Goal: Task Accomplishment & Management: Use online tool/utility

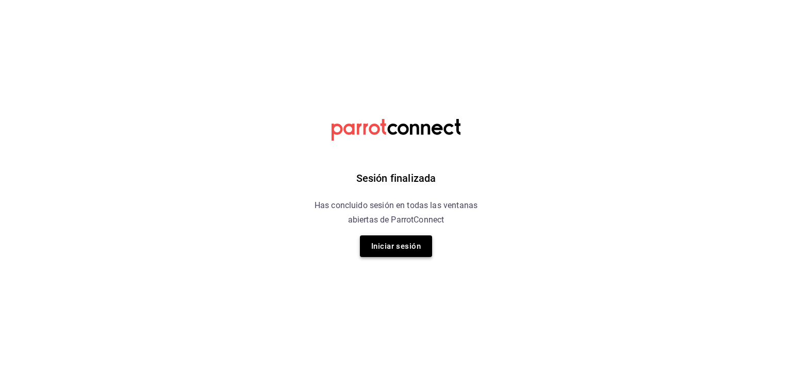
click at [408, 249] on button "Iniciar sesión" at bounding box center [396, 247] width 72 height 22
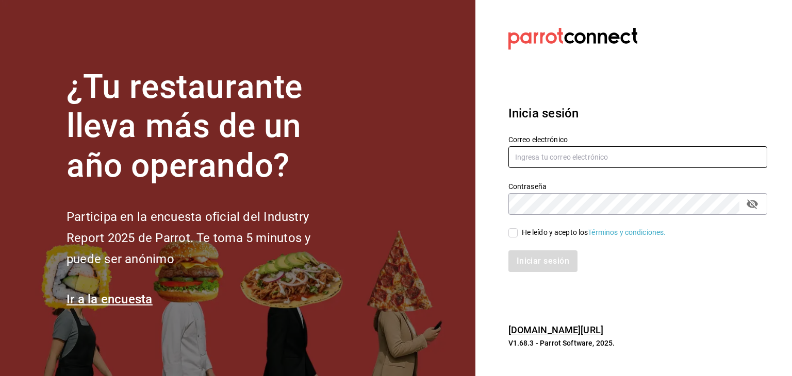
drag, startPoint x: 526, startPoint y: 167, endPoint x: 530, endPoint y: 160, distance: 7.6
click at [529, 166] on input "text" at bounding box center [637, 157] width 259 height 22
type input "ariadnaortuno@gmail.com"
click at [514, 235] on input "He leído y acepto los Términos y condiciones." at bounding box center [512, 232] width 9 height 9
checkbox input "true"
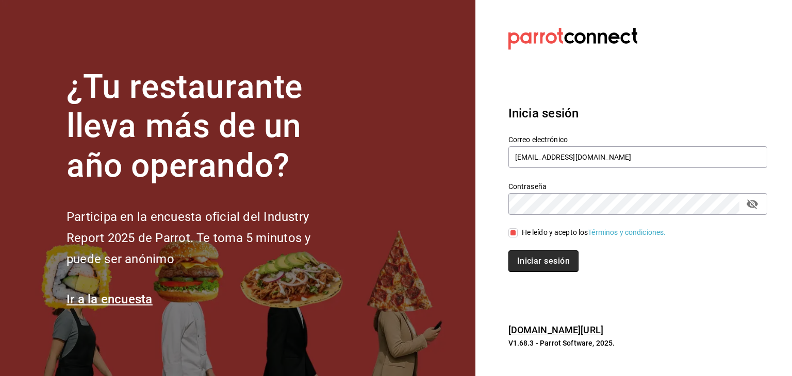
click at [538, 262] on button "Iniciar sesión" at bounding box center [543, 262] width 70 height 22
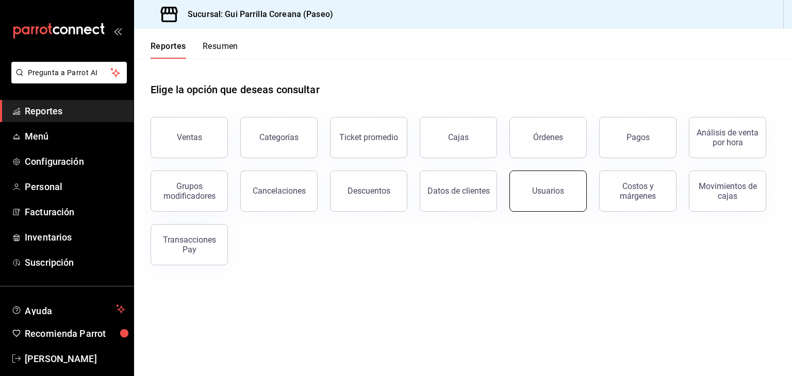
click at [544, 196] on button "Usuarios" at bounding box center [547, 191] width 77 height 41
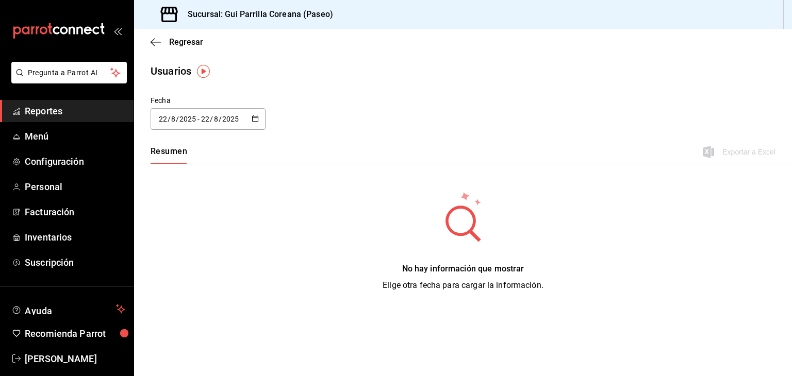
click at [254, 121] on \(Stroke\) "button" at bounding box center [255, 119] width 6 height 6
click at [172, 267] on li "Rango de fechas" at bounding box center [199, 267] width 97 height 23
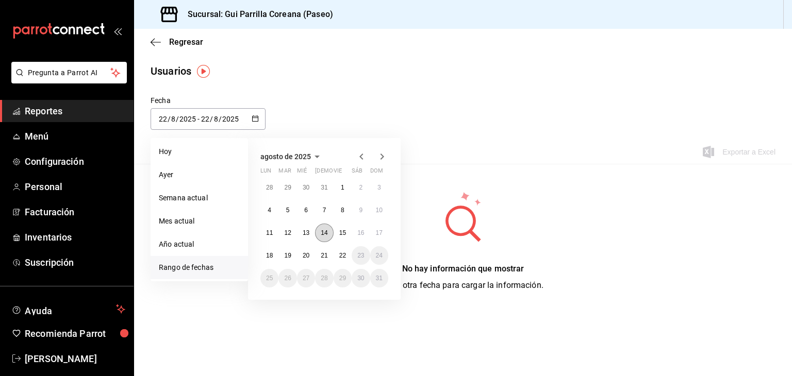
click at [323, 234] on abbr "14" at bounding box center [324, 232] width 7 height 7
click at [308, 255] on abbr "20" at bounding box center [306, 255] width 7 height 7
type input "[DATE]"
type input "14"
type input "[DATE]"
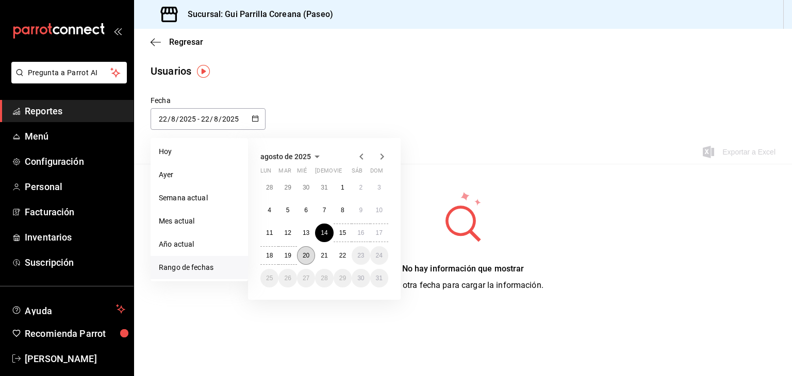
type input "20"
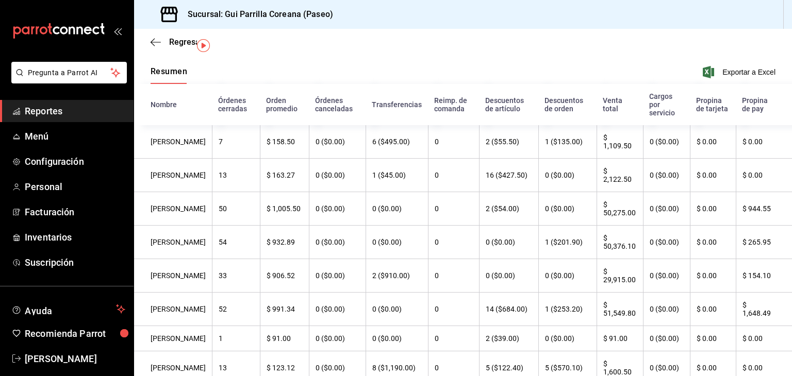
scroll to position [25, 0]
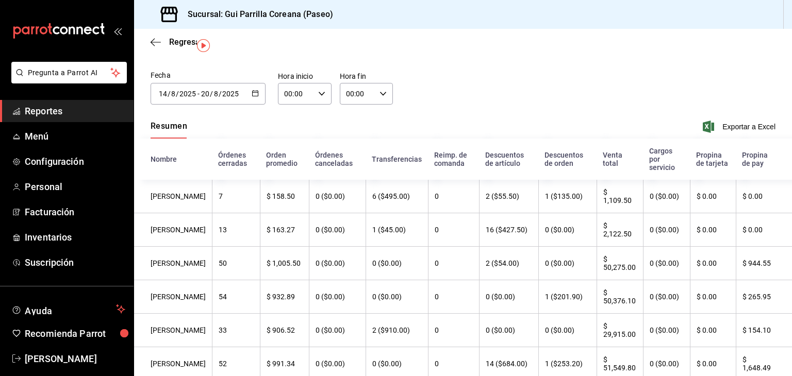
drag, startPoint x: 38, startPoint y: 114, endPoint x: 43, endPoint y: 112, distance: 5.4
click at [38, 114] on span "Reportes" at bounding box center [75, 111] width 101 height 14
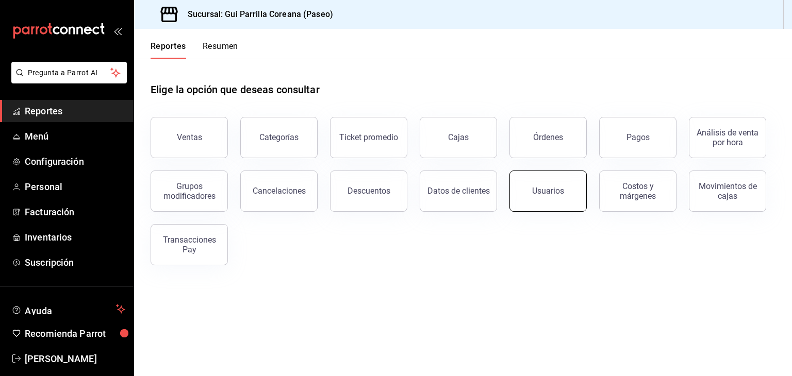
click at [557, 197] on button "Usuarios" at bounding box center [547, 191] width 77 height 41
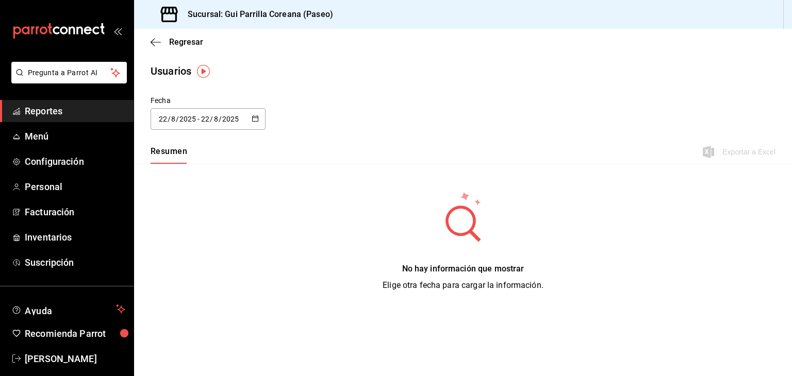
click at [256, 118] on \(Stroke\) "button" at bounding box center [256, 118] width 6 height 1
click at [192, 269] on li "Rango de fechas" at bounding box center [199, 267] width 97 height 23
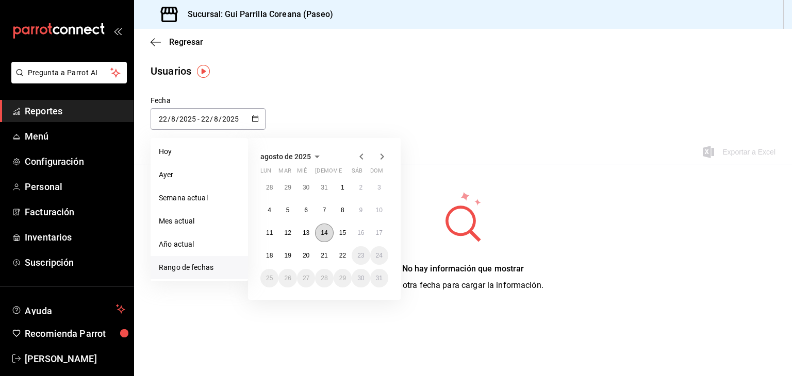
click at [323, 229] on abbr "14" at bounding box center [324, 232] width 7 height 7
click at [306, 256] on abbr "20" at bounding box center [306, 255] width 7 height 7
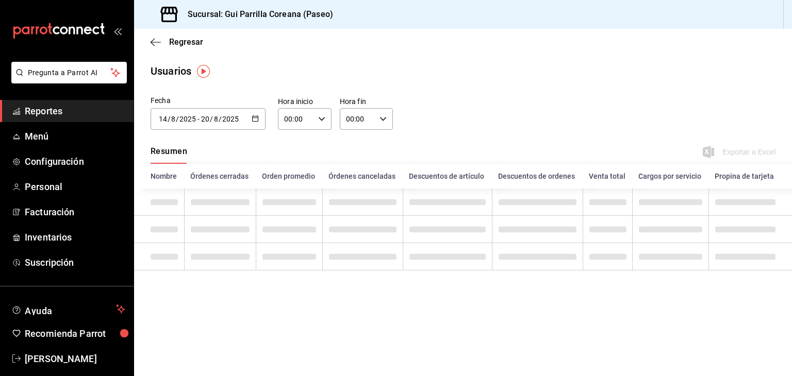
type input "[DATE]"
type input "14"
type input "[DATE]"
type input "20"
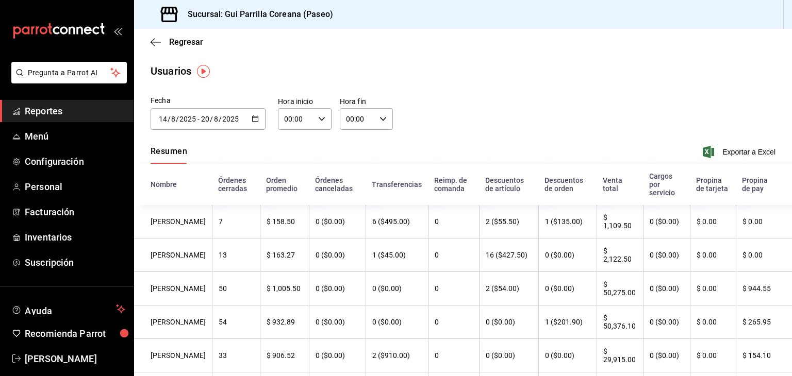
click at [388, 122] on div "00:00 Hora fin" at bounding box center [367, 119] width 54 height 22
drag, startPoint x: 351, startPoint y: 207, endPoint x: 376, endPoint y: 175, distance: 40.4
click at [351, 205] on span "23" at bounding box center [350, 203] width 10 height 8
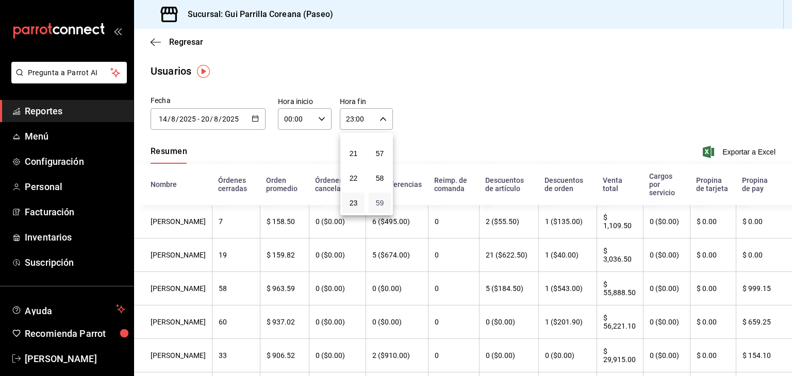
click at [381, 201] on span "59" at bounding box center [380, 203] width 10 height 8
type input "23:59"
click at [747, 152] on div at bounding box center [396, 188] width 792 height 376
click at [751, 149] on span "Exportar a Excel" at bounding box center [740, 152] width 71 height 12
click at [42, 111] on span "Reportes" at bounding box center [75, 111] width 101 height 14
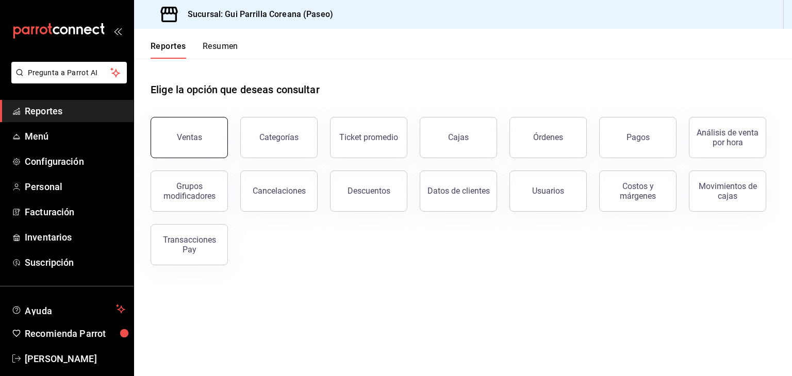
click at [195, 143] on button "Ventas" at bounding box center [189, 137] width 77 height 41
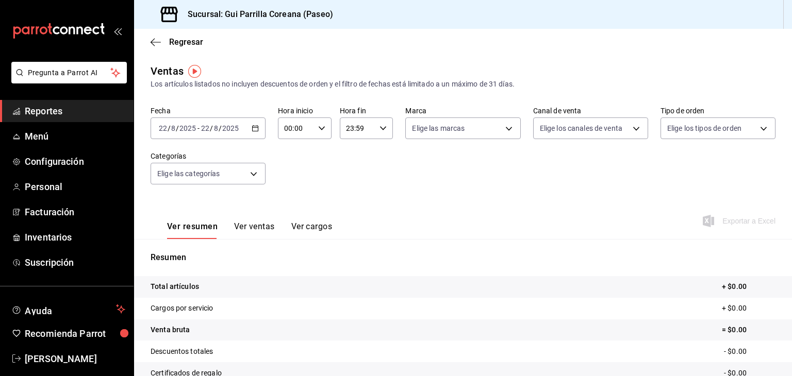
click at [260, 128] on div "[DATE] [DATE] - [DATE] [DATE]" at bounding box center [208, 129] width 115 height 22
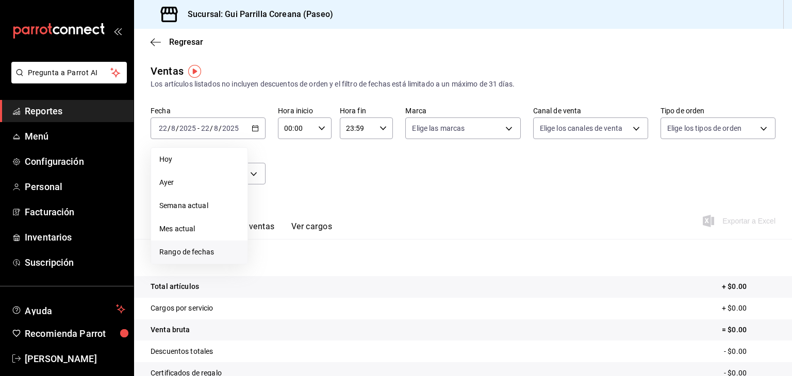
click at [172, 254] on span "Rango de fechas" at bounding box center [199, 252] width 80 height 11
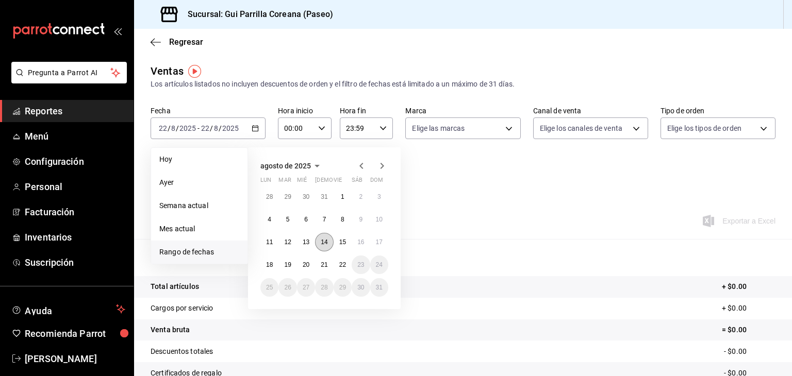
click at [327, 246] on button "14" at bounding box center [324, 242] width 18 height 19
click at [305, 263] on abbr "20" at bounding box center [306, 264] width 7 height 7
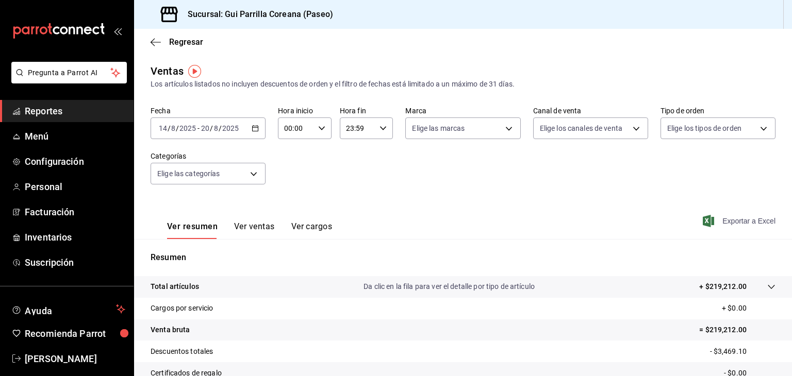
click at [734, 218] on span "Exportar a Excel" at bounding box center [740, 221] width 71 height 12
click at [30, 110] on span "Reportes" at bounding box center [75, 111] width 101 height 14
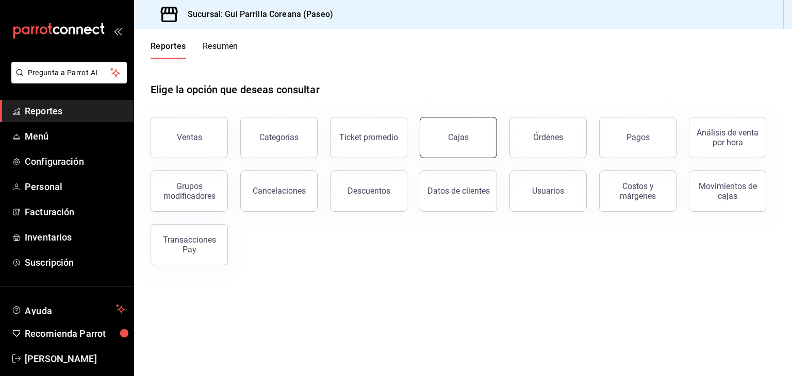
click at [458, 145] on button "Cajas" at bounding box center [458, 137] width 77 height 41
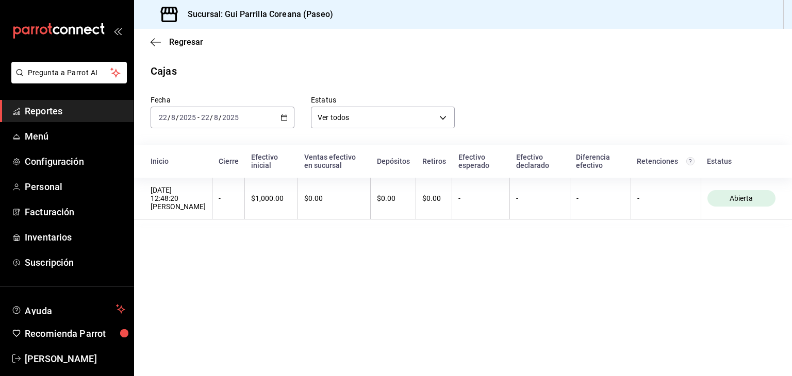
click at [35, 112] on span "Reportes" at bounding box center [75, 111] width 101 height 14
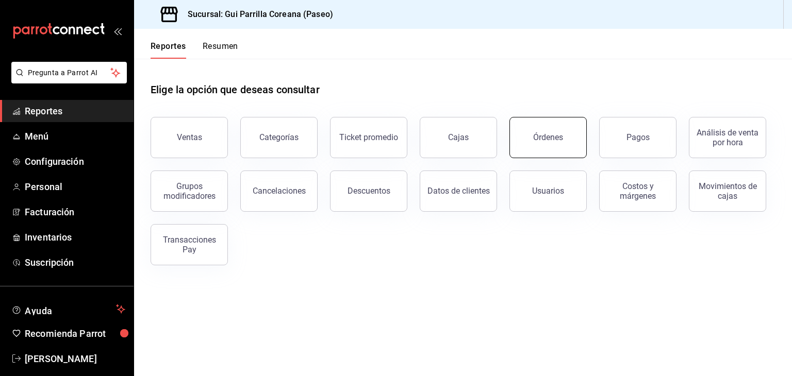
click at [563, 145] on button "Órdenes" at bounding box center [547, 137] width 77 height 41
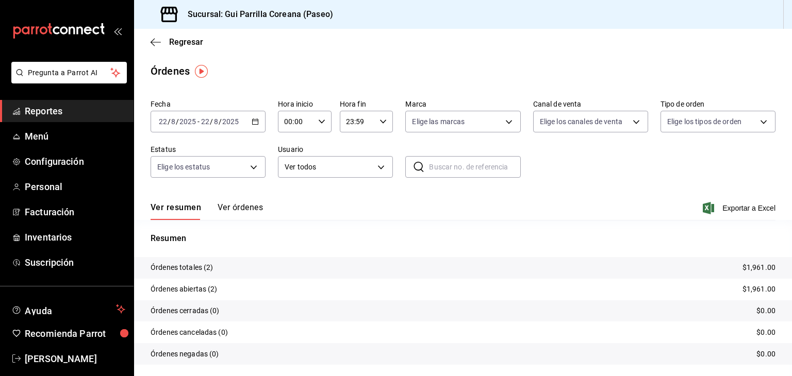
click at [255, 126] on div "[DATE] [DATE] - [DATE] [DATE]" at bounding box center [208, 122] width 115 height 22
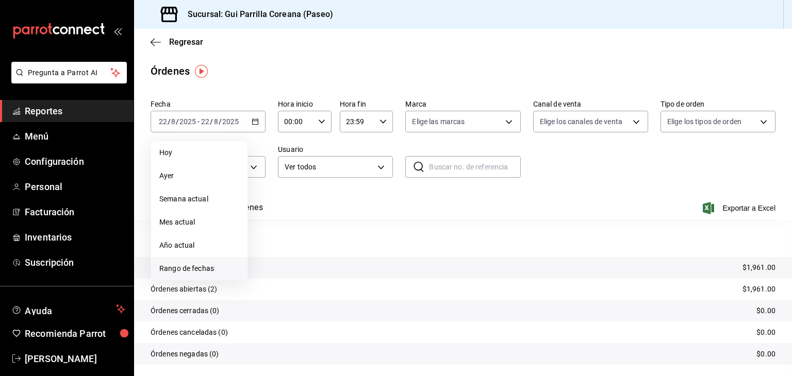
click at [192, 269] on span "Rango de fechas" at bounding box center [199, 268] width 80 height 11
click at [324, 236] on abbr "14" at bounding box center [324, 235] width 7 height 7
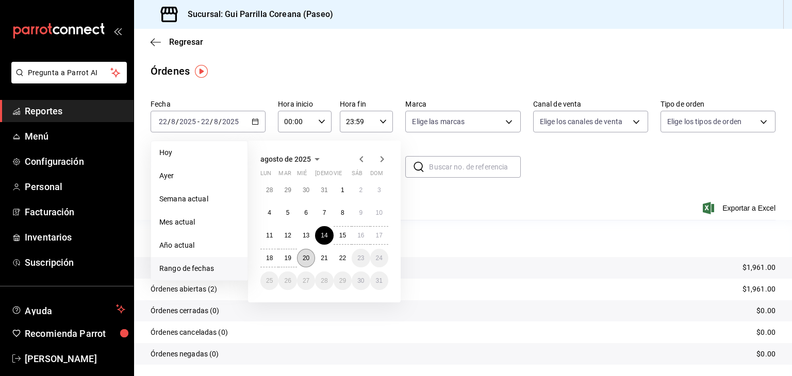
click at [307, 258] on abbr "20" at bounding box center [306, 258] width 7 height 7
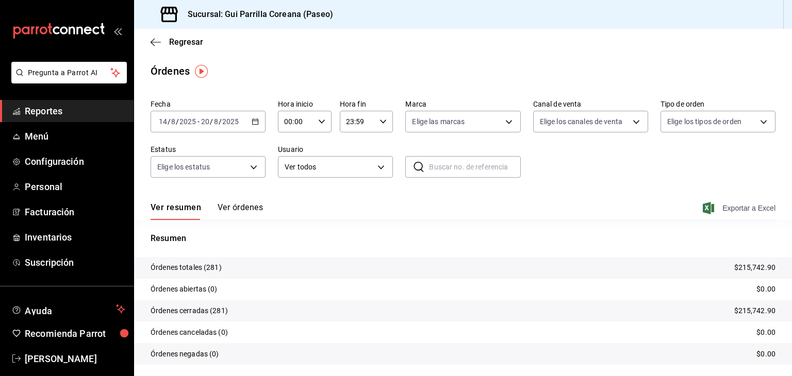
click at [723, 205] on span "Exportar a Excel" at bounding box center [740, 208] width 71 height 12
